Goal: Share content

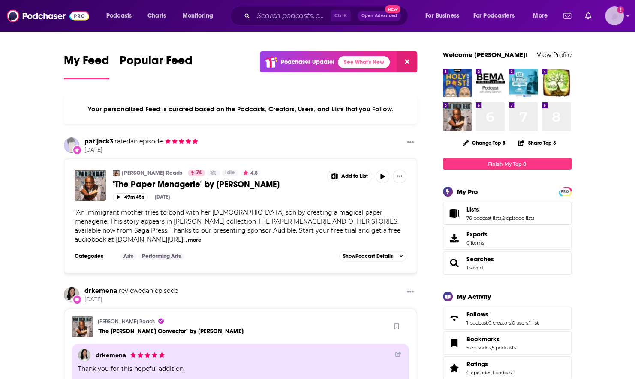
click at [615, 17] on img "Logged in as nwierenga" at bounding box center [614, 15] width 19 height 19
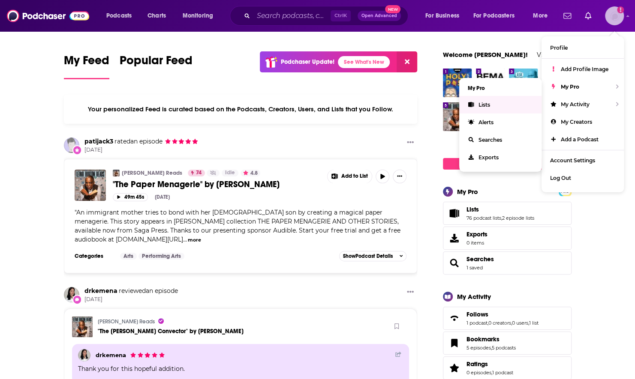
click at [507, 101] on link "Lists" at bounding box center [500, 105] width 82 height 18
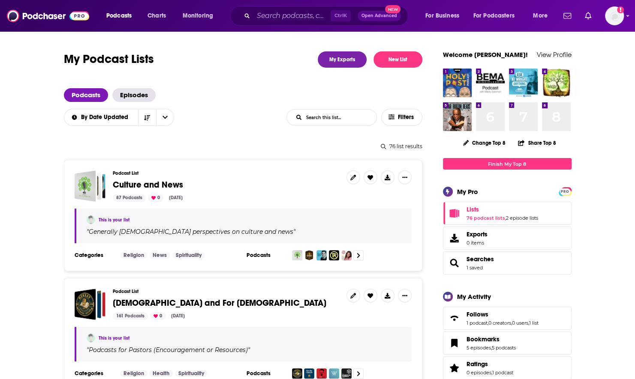
click at [352, 110] on input "List Search Input" at bounding box center [332, 117] width 90 height 15
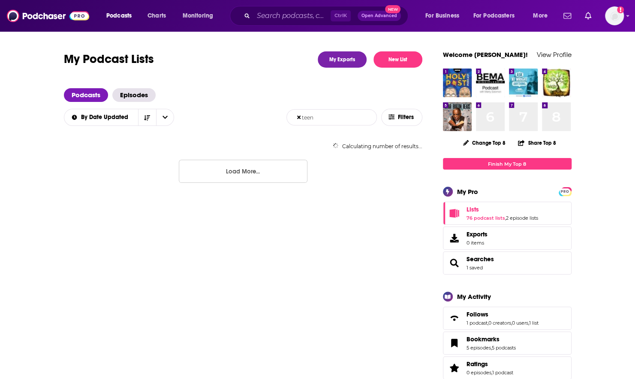
type input "teen"
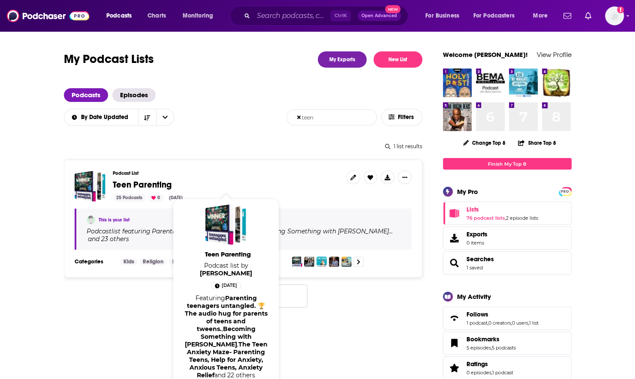
click at [129, 181] on span "Teen Parenting" at bounding box center [142, 185] width 59 height 11
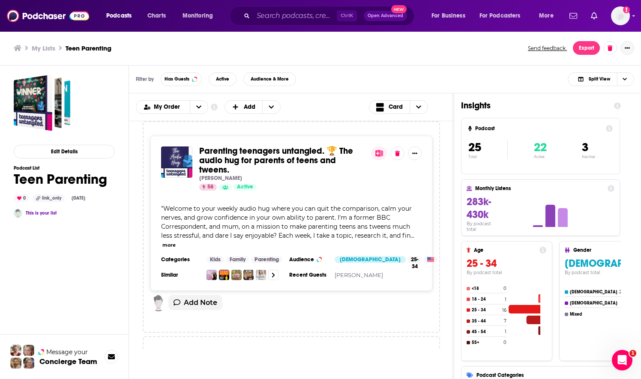
click at [632, 50] on button "Show More Button" at bounding box center [627, 48] width 14 height 14
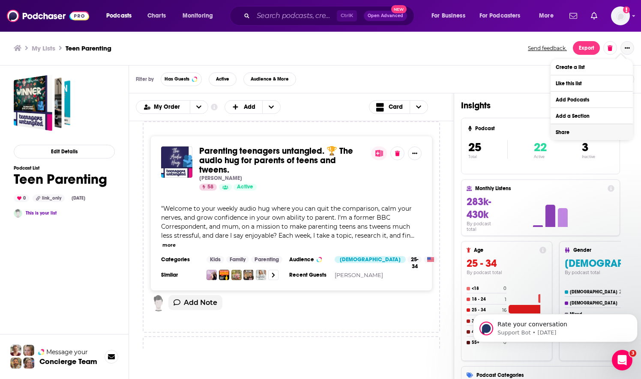
click at [587, 134] on button "Share" at bounding box center [592, 132] width 82 height 16
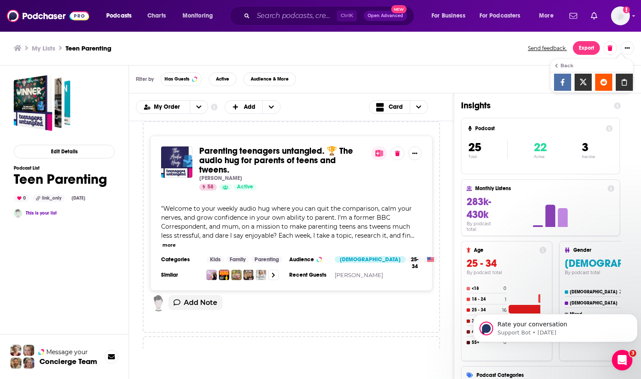
click at [626, 84] on icon "Show additional menu" at bounding box center [624, 82] width 17 height 7
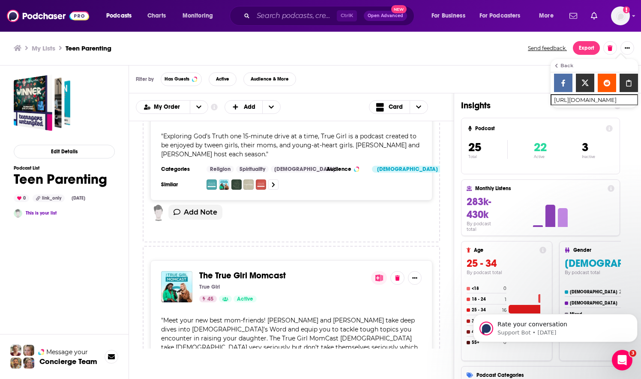
scroll to position [4682, 0]
